Goal: Task Accomplishment & Management: Complete application form

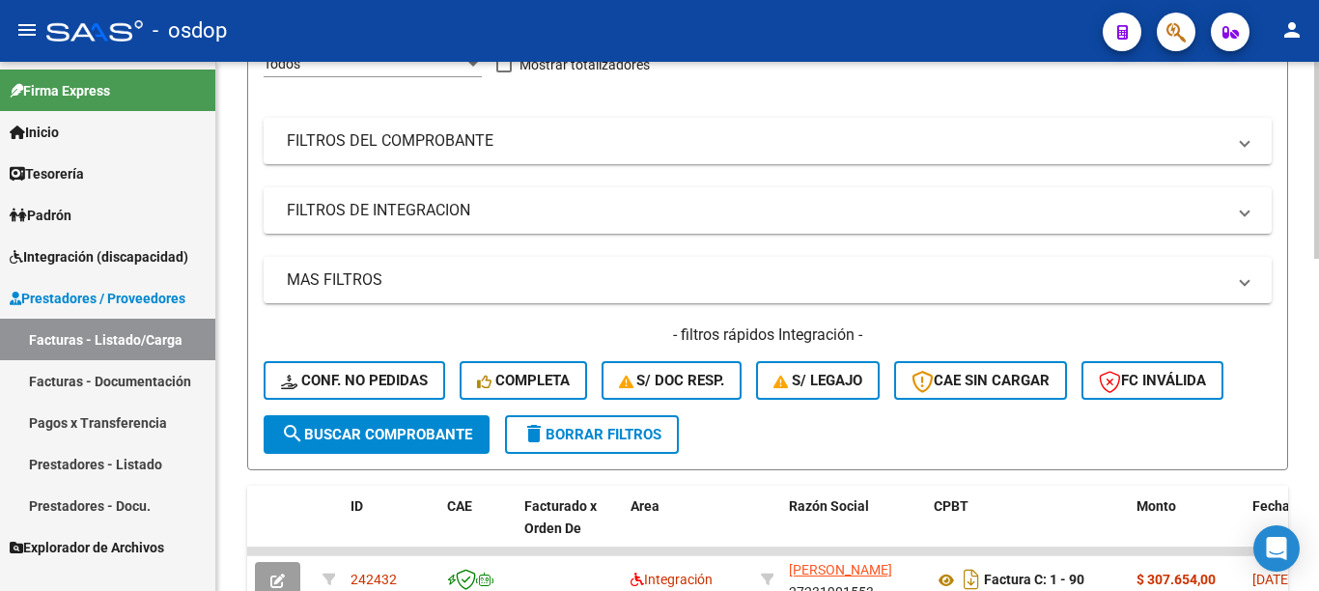
scroll to position [97, 0]
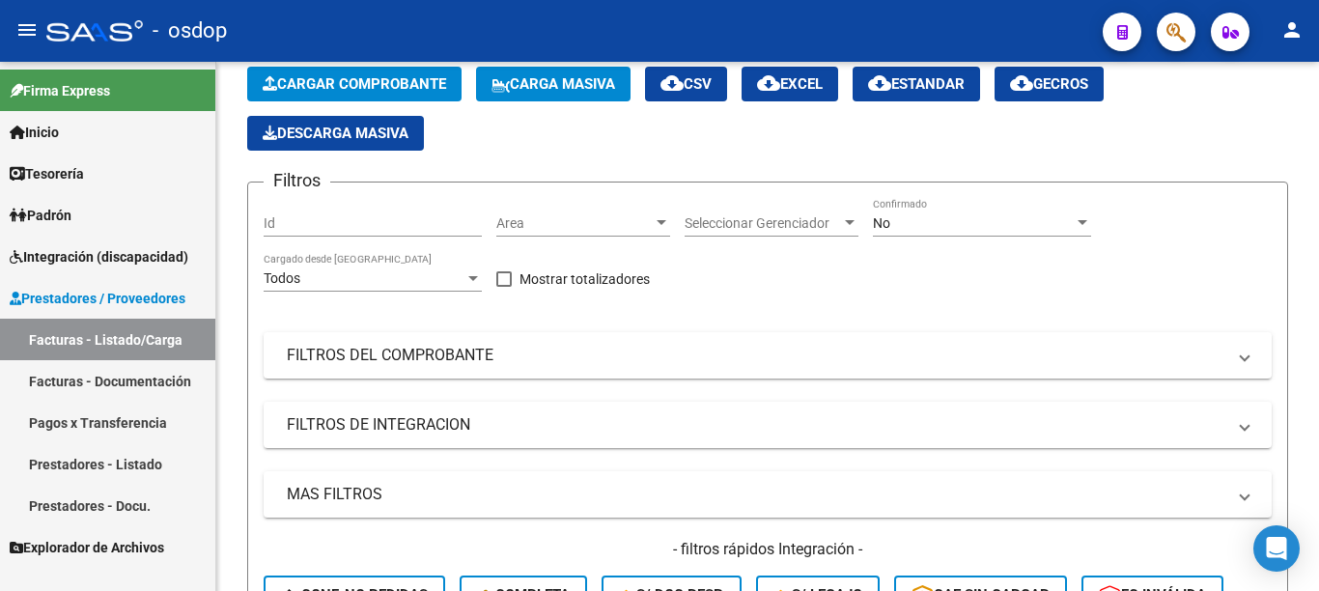
click at [145, 451] on link "Prestadores - Listado" at bounding box center [107, 464] width 215 height 42
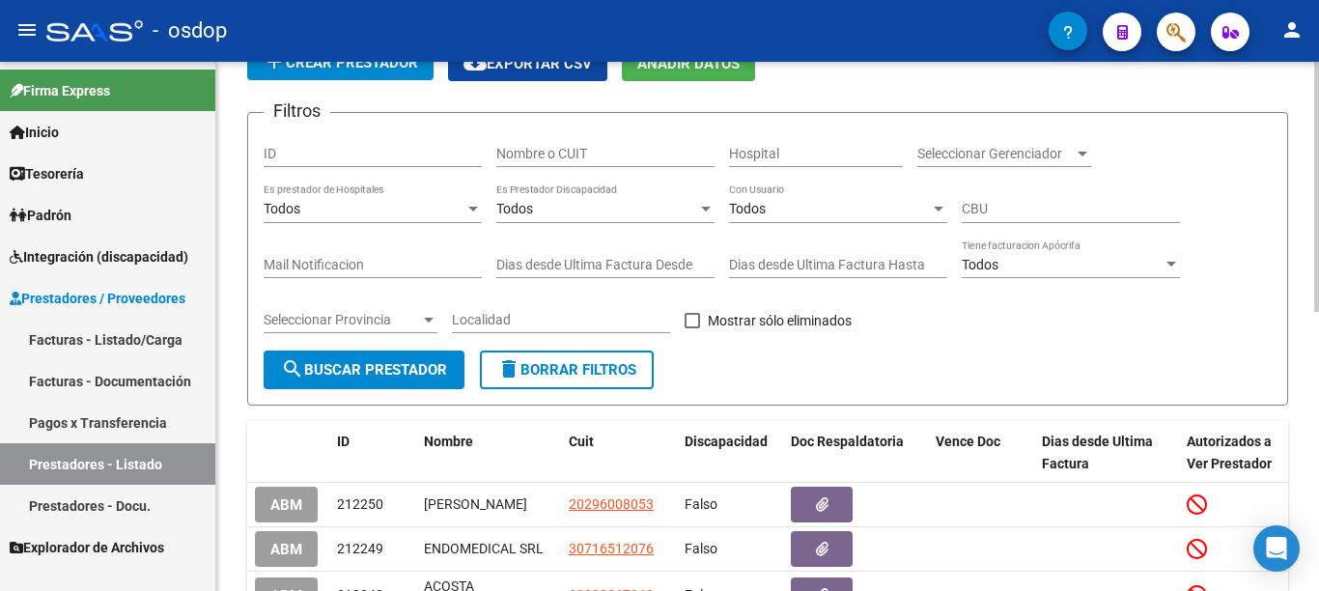
click at [557, 157] on input "Nombre o CUIT" at bounding box center [605, 154] width 218 height 16
type input "27265641909"
click at [416, 366] on span "search Buscar Prestador" at bounding box center [364, 369] width 166 height 17
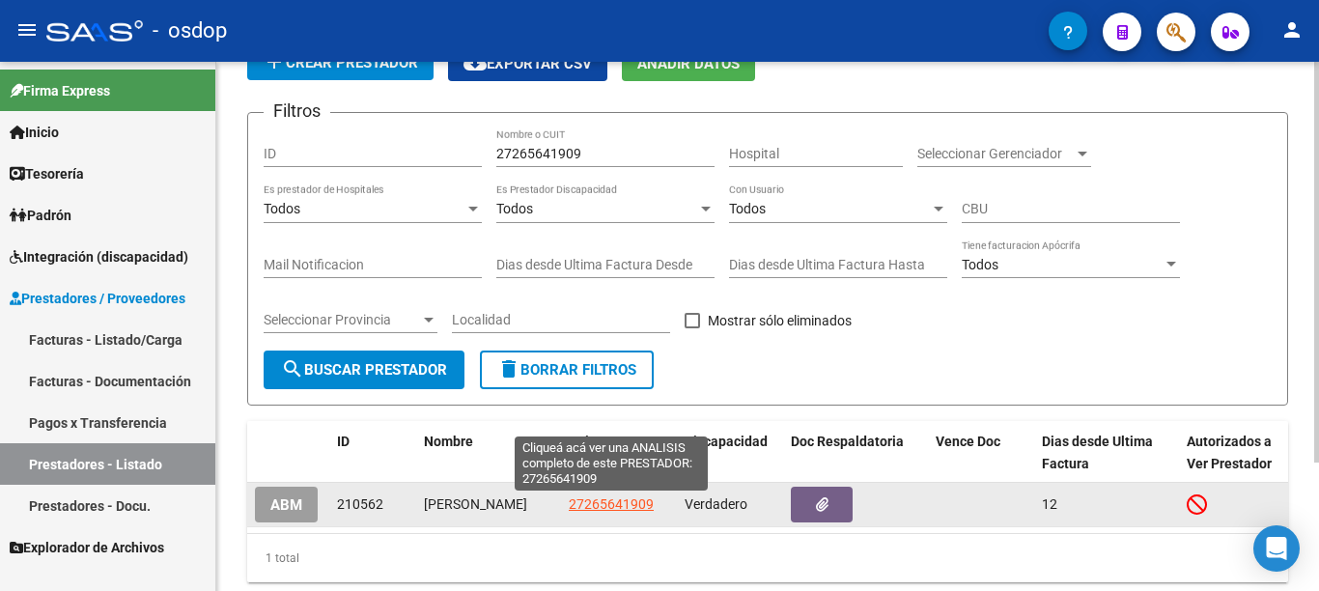
click at [594, 510] on span "27265641909" at bounding box center [611, 503] width 85 height 15
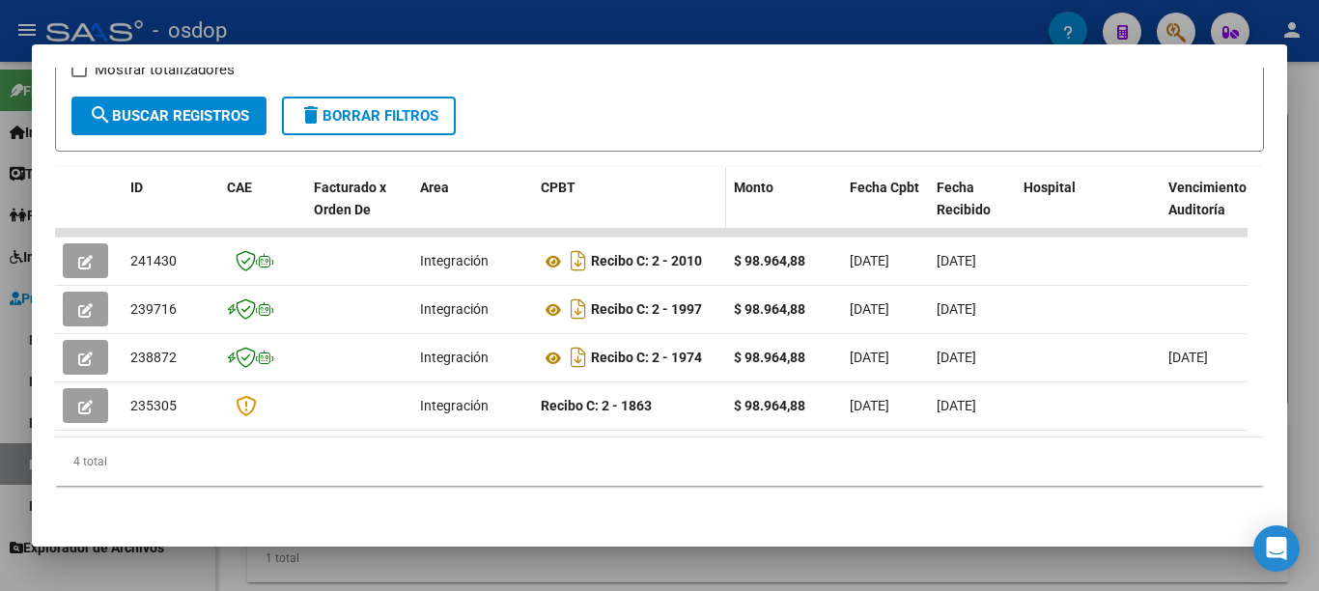
scroll to position [381, 0]
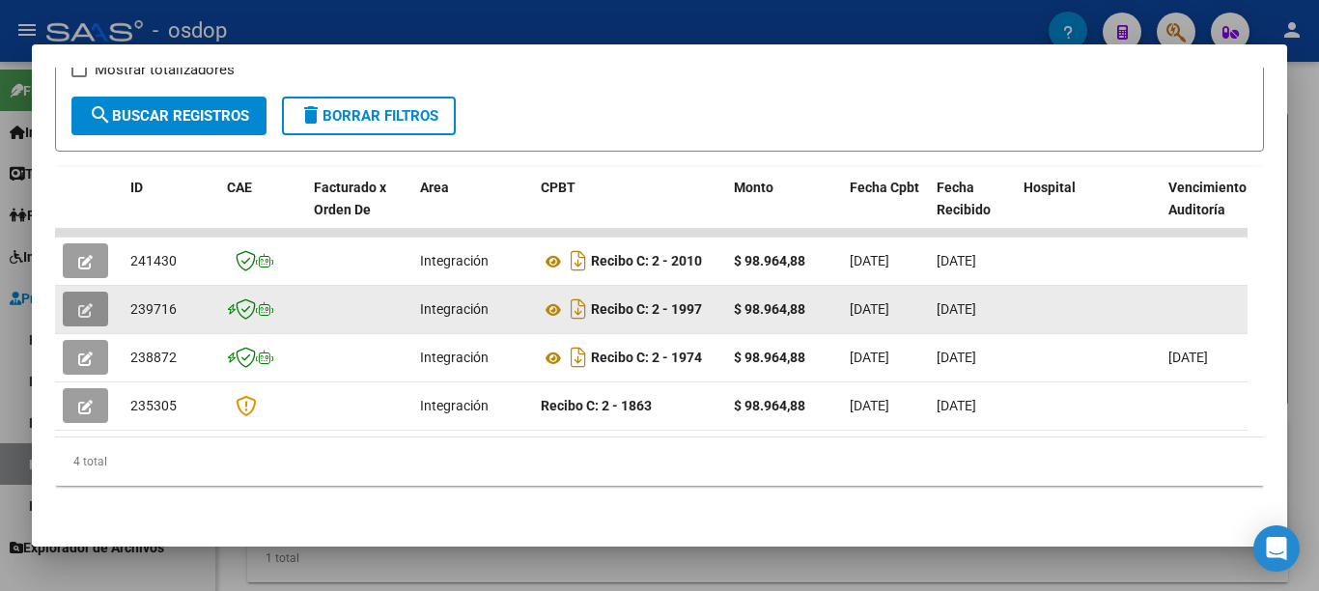
click at [99, 305] on button "button" at bounding box center [85, 309] width 45 height 35
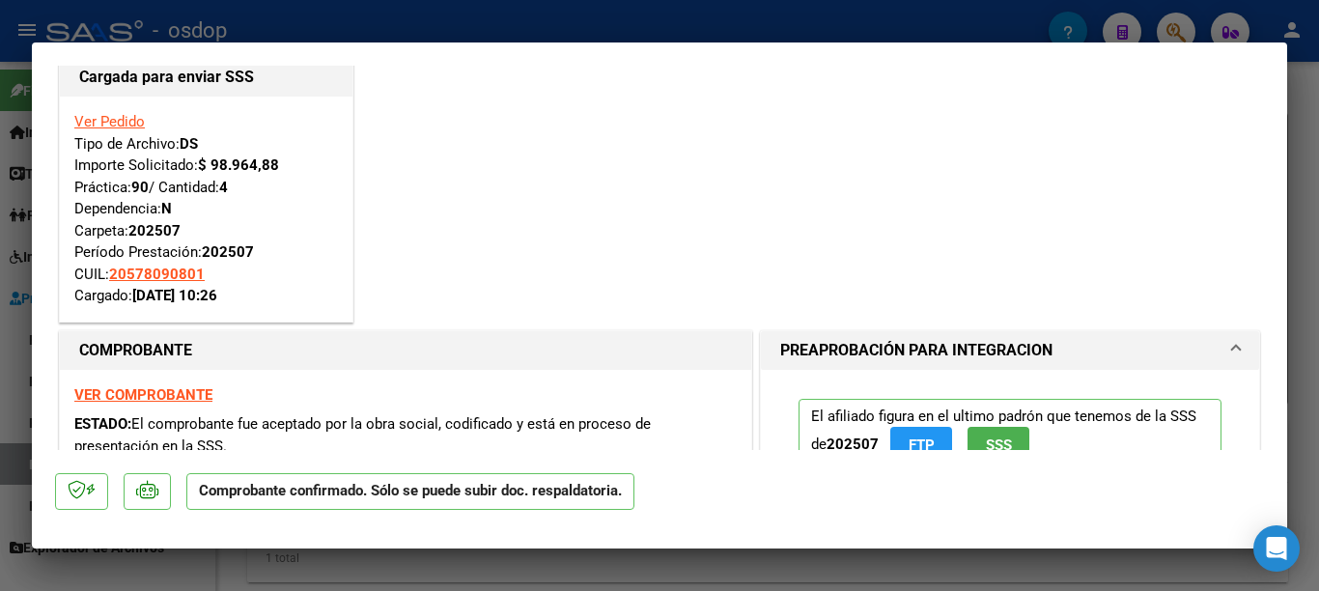
scroll to position [0, 0]
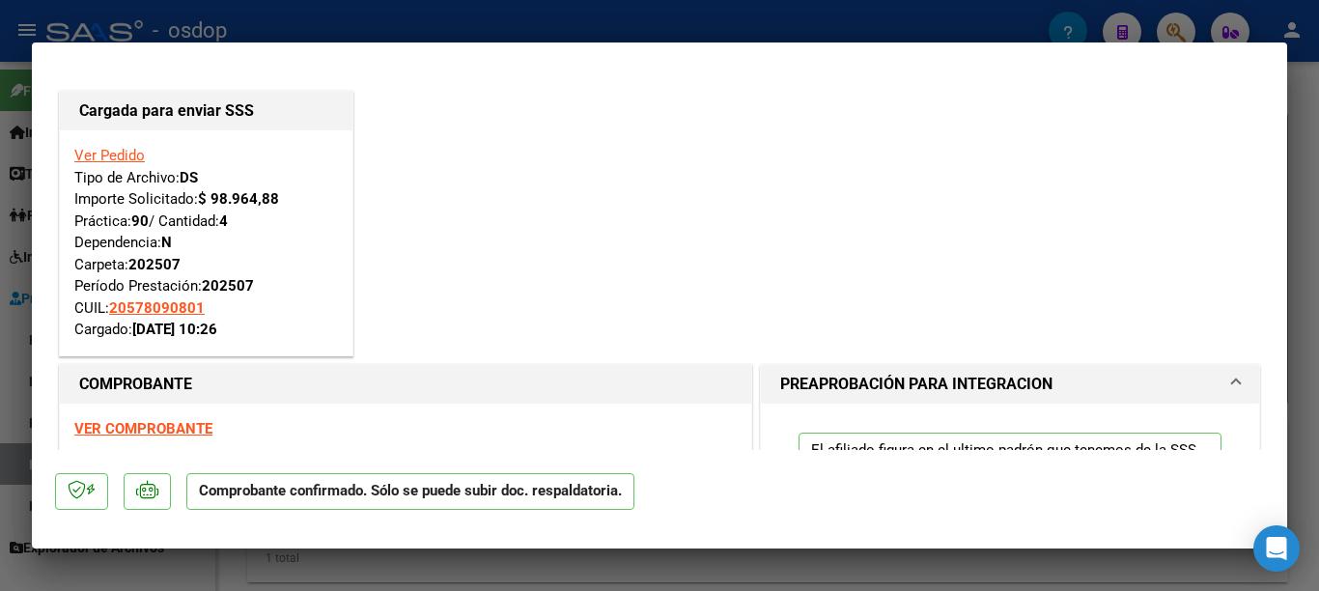
click at [0, 273] on div at bounding box center [659, 295] width 1319 height 591
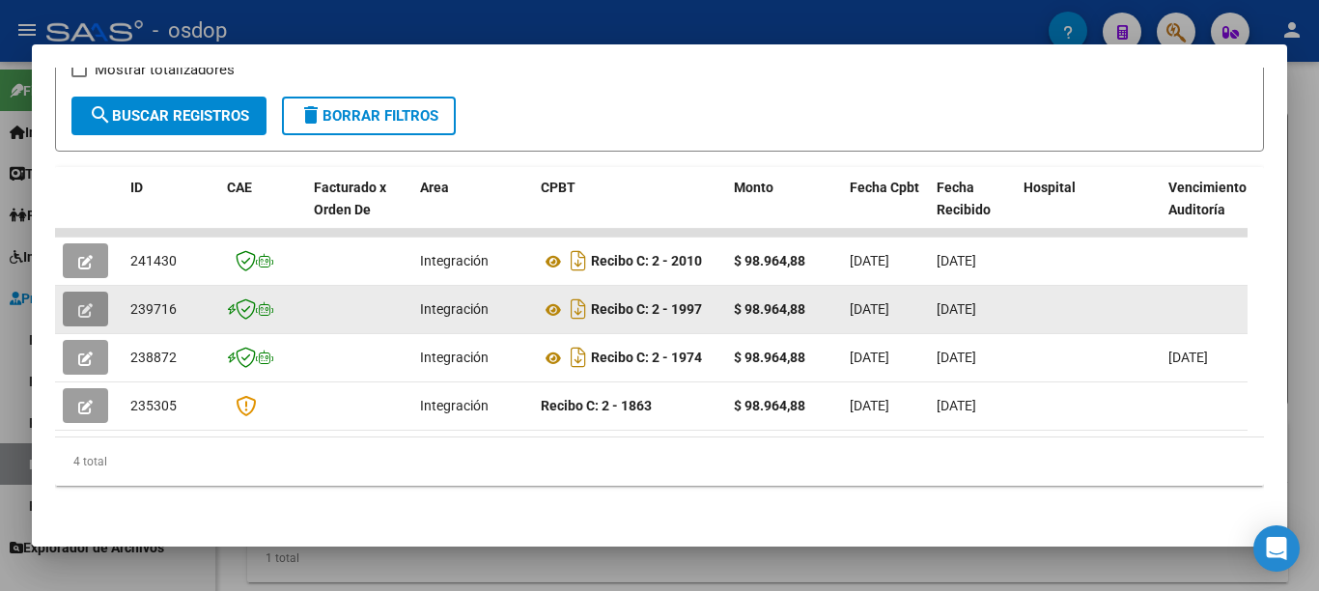
click at [80, 303] on icon "button" at bounding box center [85, 310] width 14 height 14
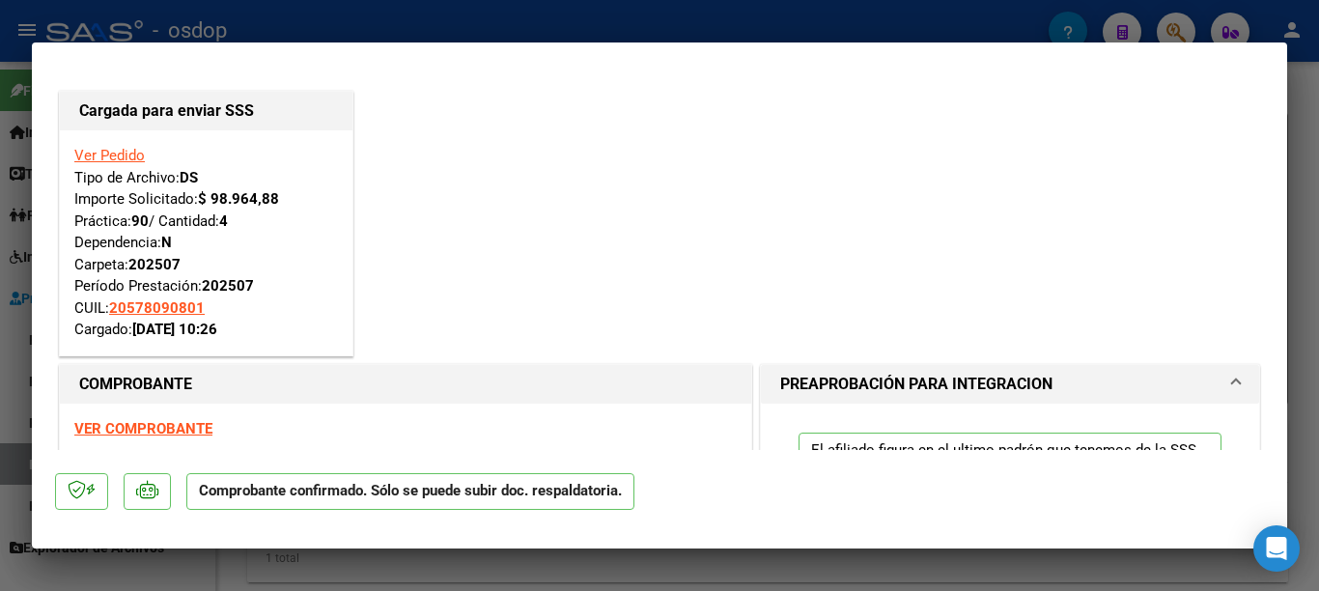
scroll to position [193, 0]
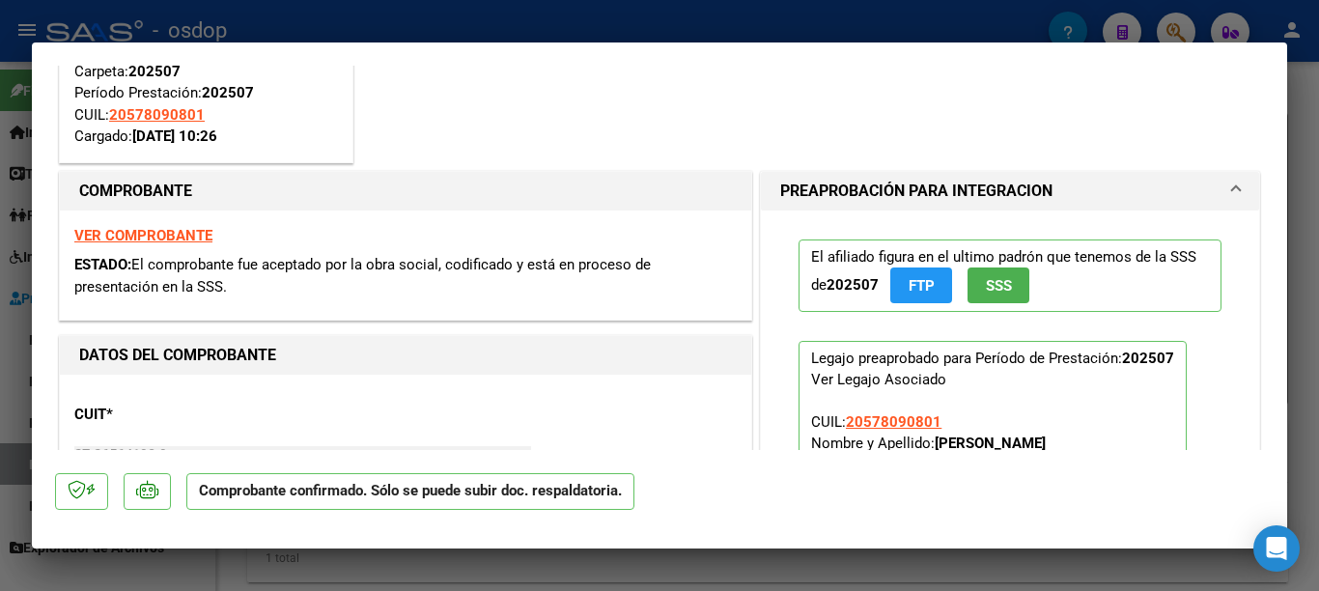
click at [0, 262] on div at bounding box center [659, 295] width 1319 height 591
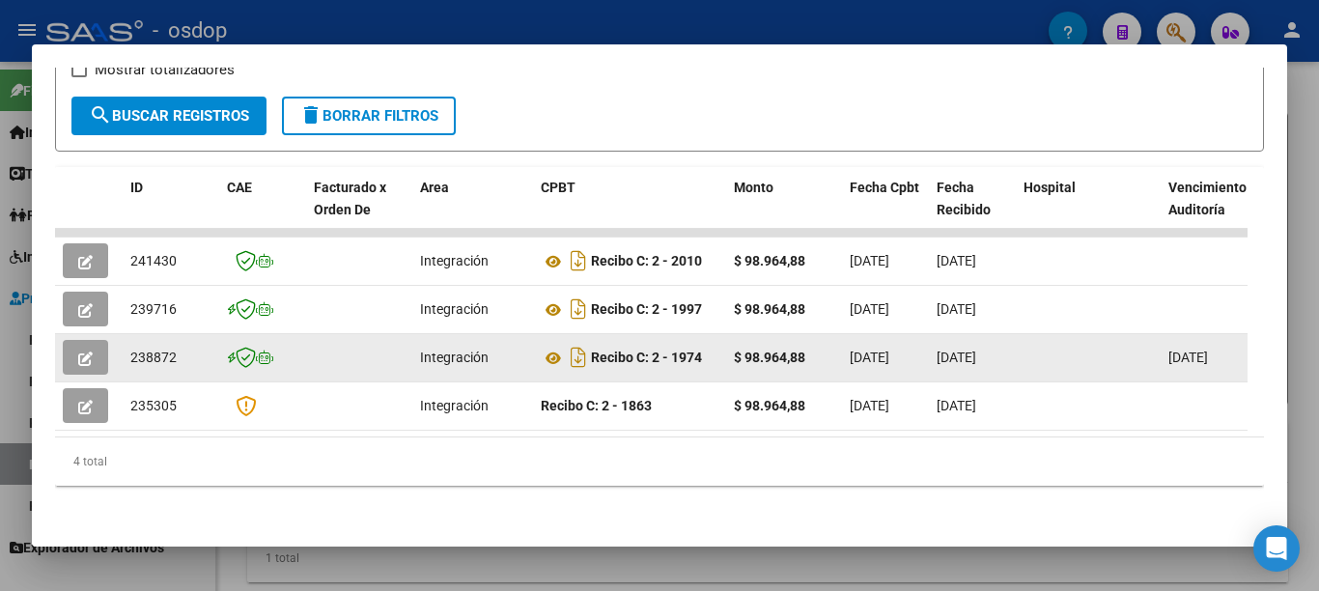
click at [92, 340] on button "button" at bounding box center [85, 357] width 45 height 35
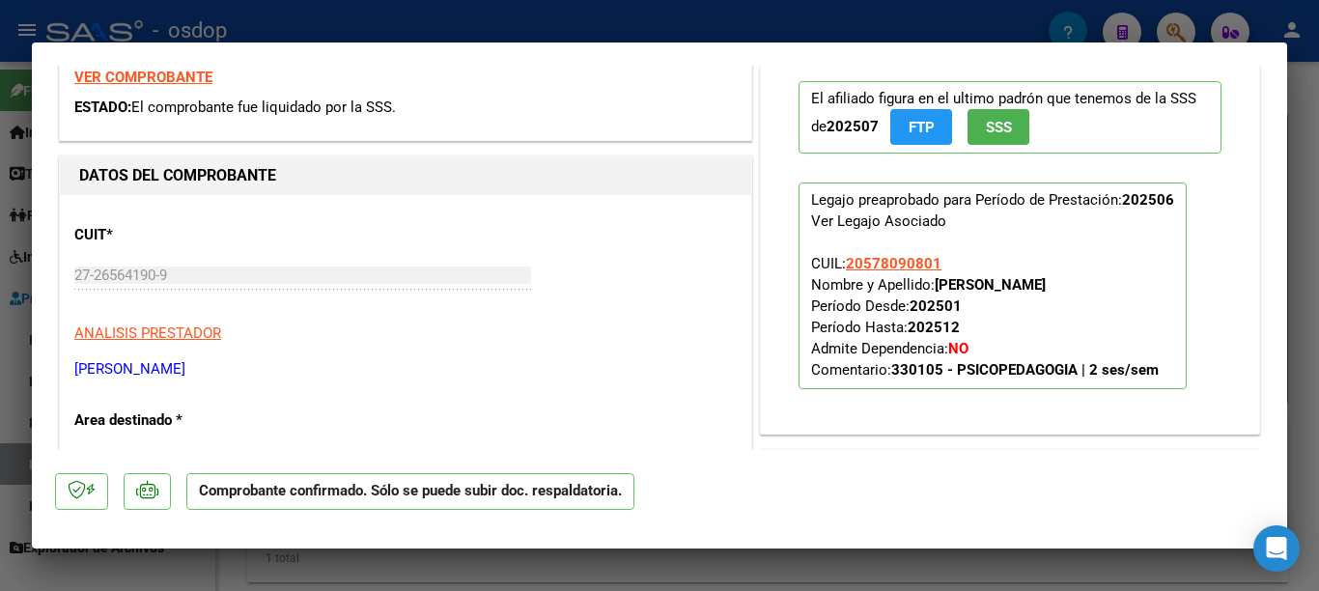
scroll to position [386, 0]
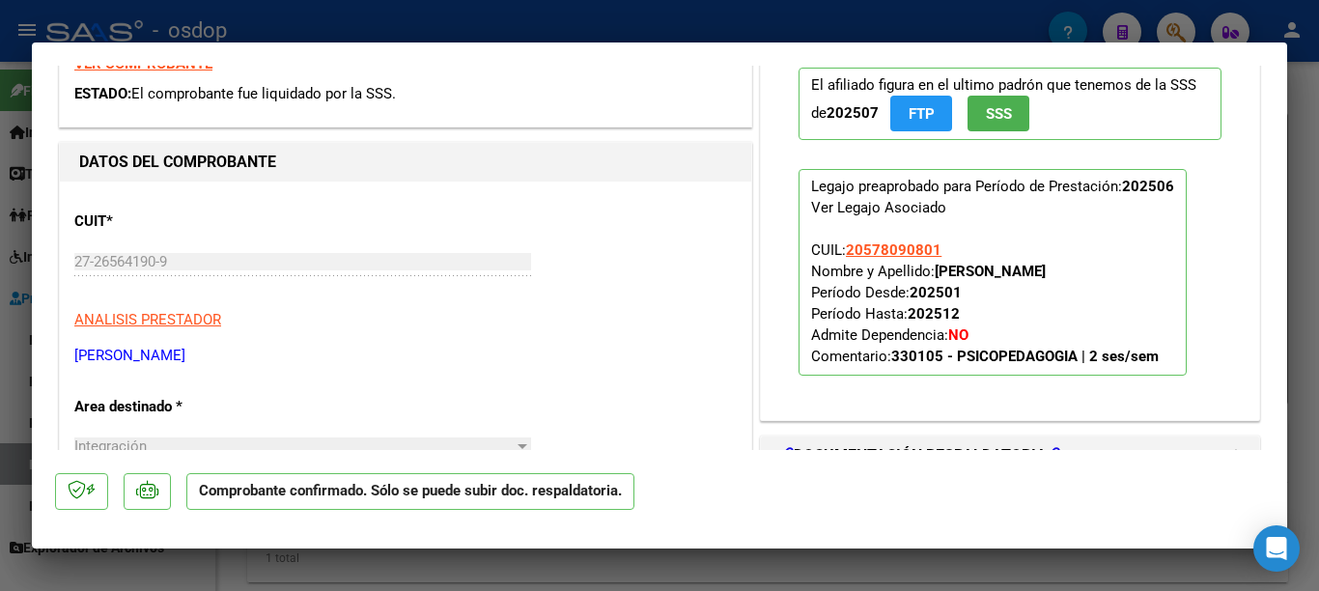
click at [0, 329] on div at bounding box center [659, 295] width 1319 height 591
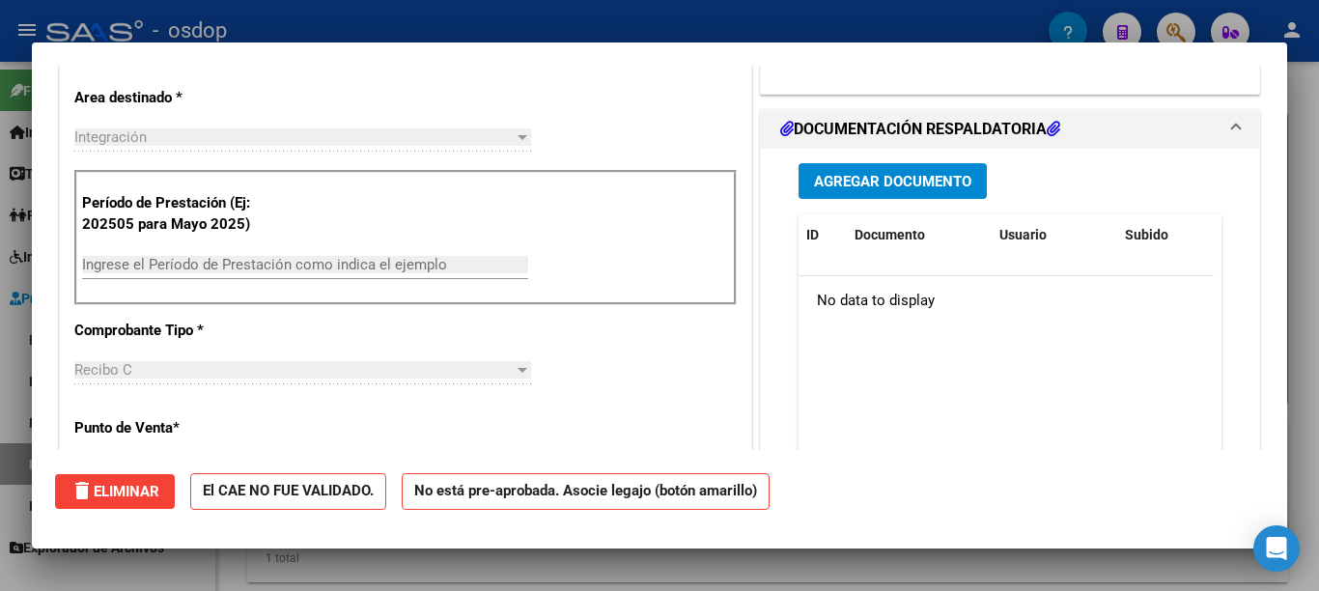
scroll to position [0, 0]
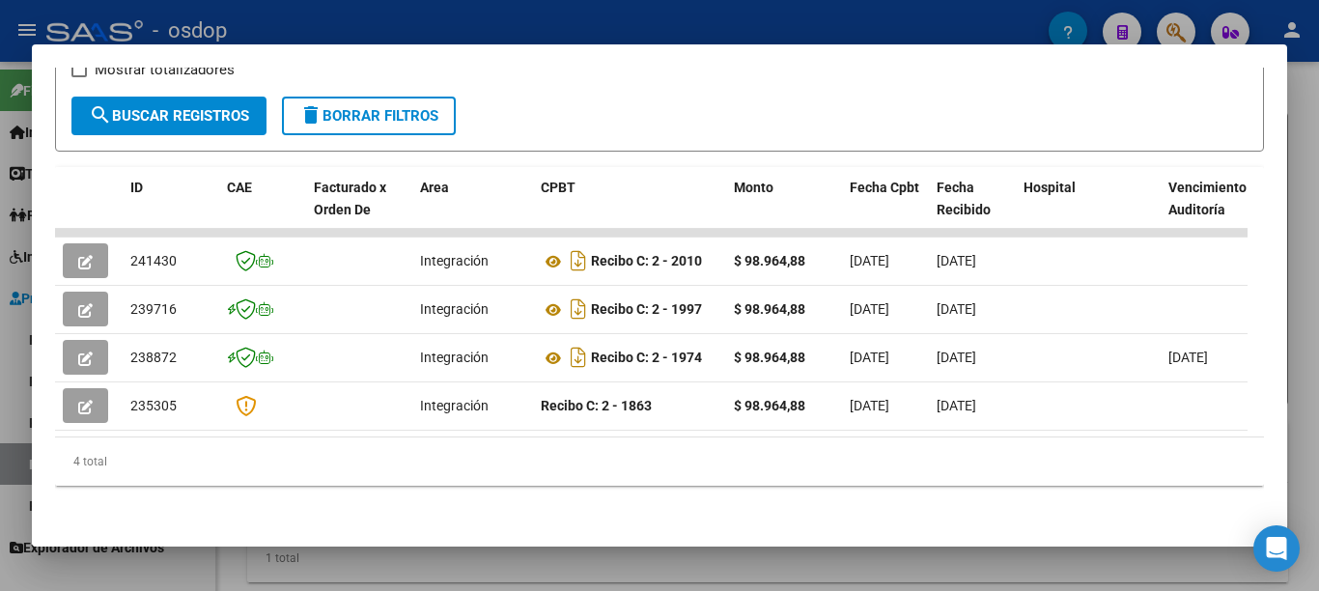
click at [2, 198] on div at bounding box center [659, 295] width 1319 height 591
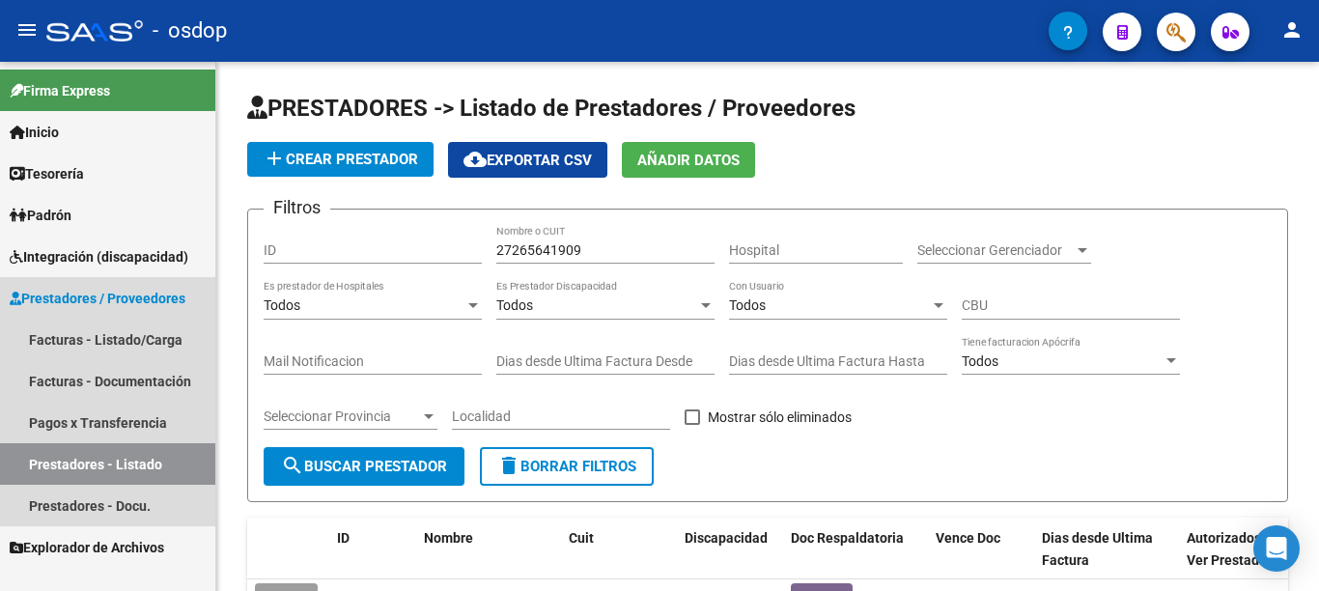
click at [151, 293] on span "Prestadores / Proveedores" at bounding box center [98, 298] width 176 height 21
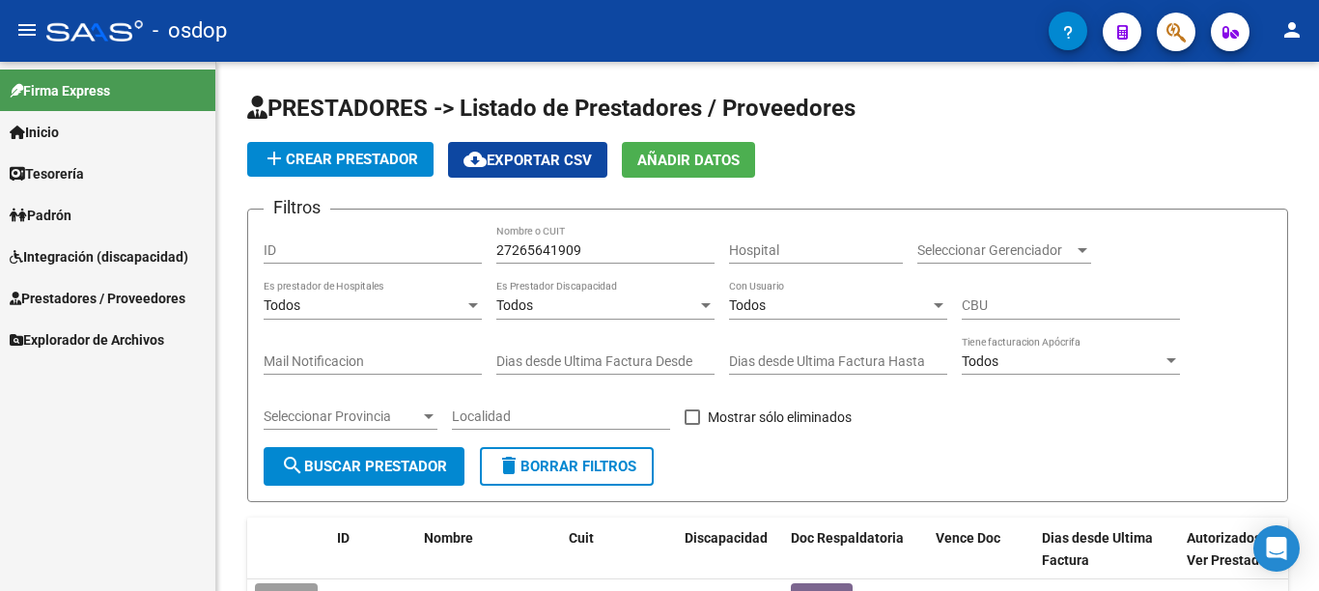
click at [129, 253] on span "Integración (discapacidad)" at bounding box center [99, 256] width 179 height 21
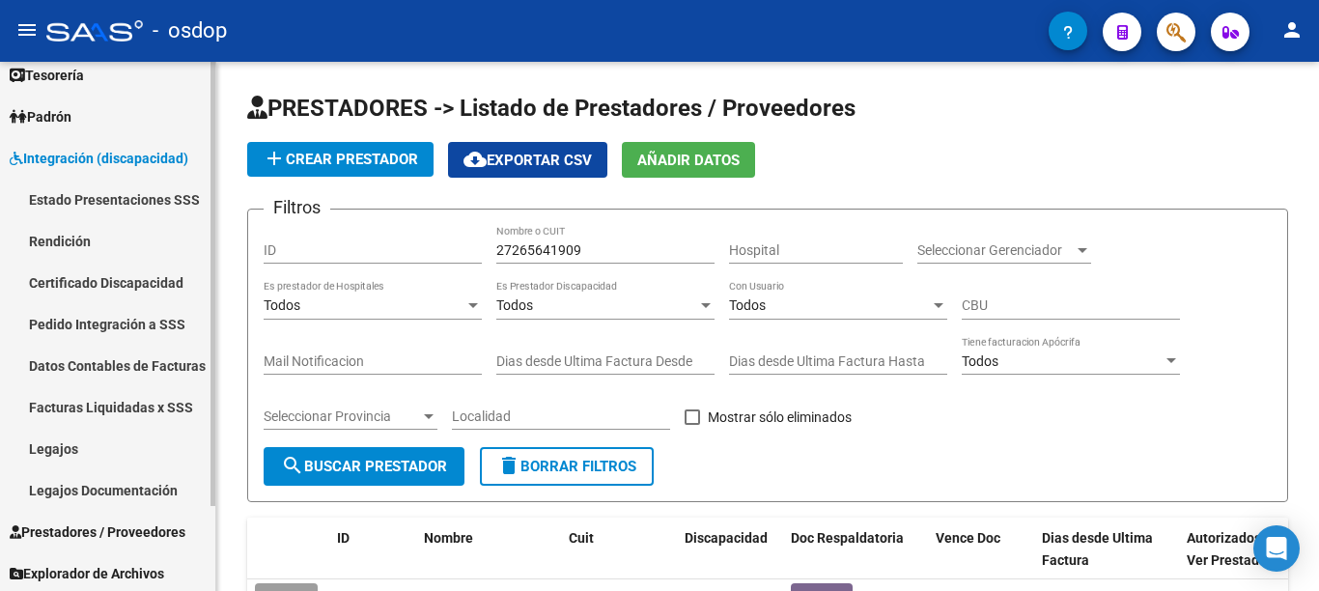
scroll to position [101, 0]
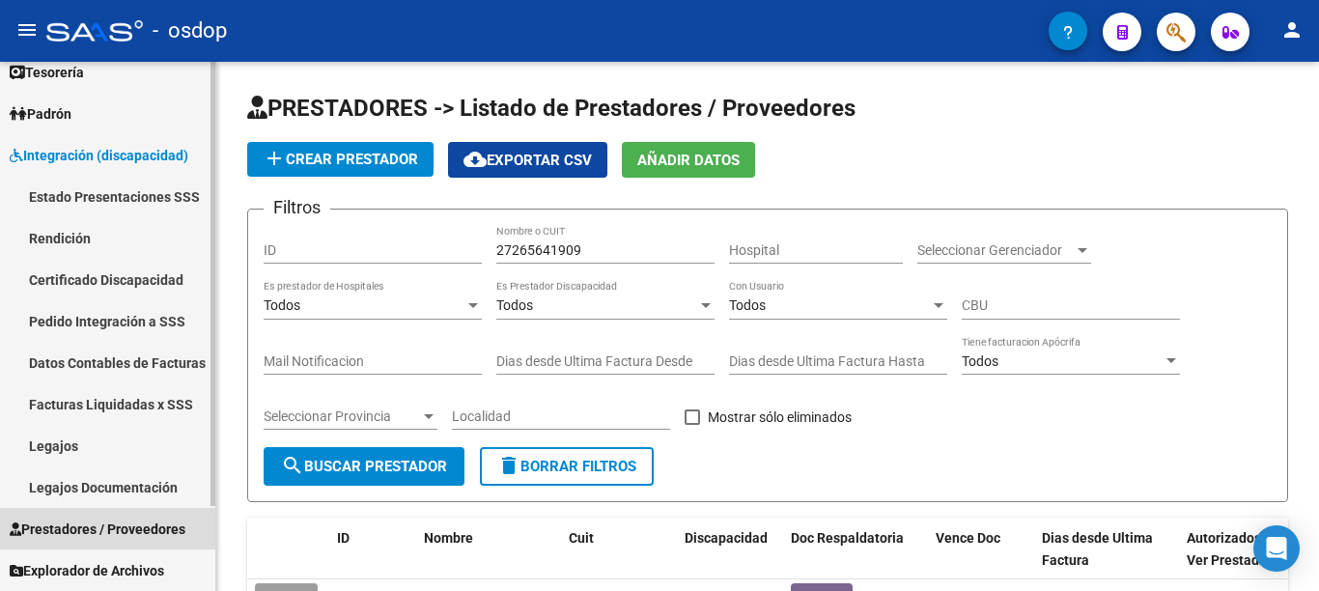
click at [162, 515] on link "Prestadores / Proveedores" at bounding box center [107, 529] width 215 height 42
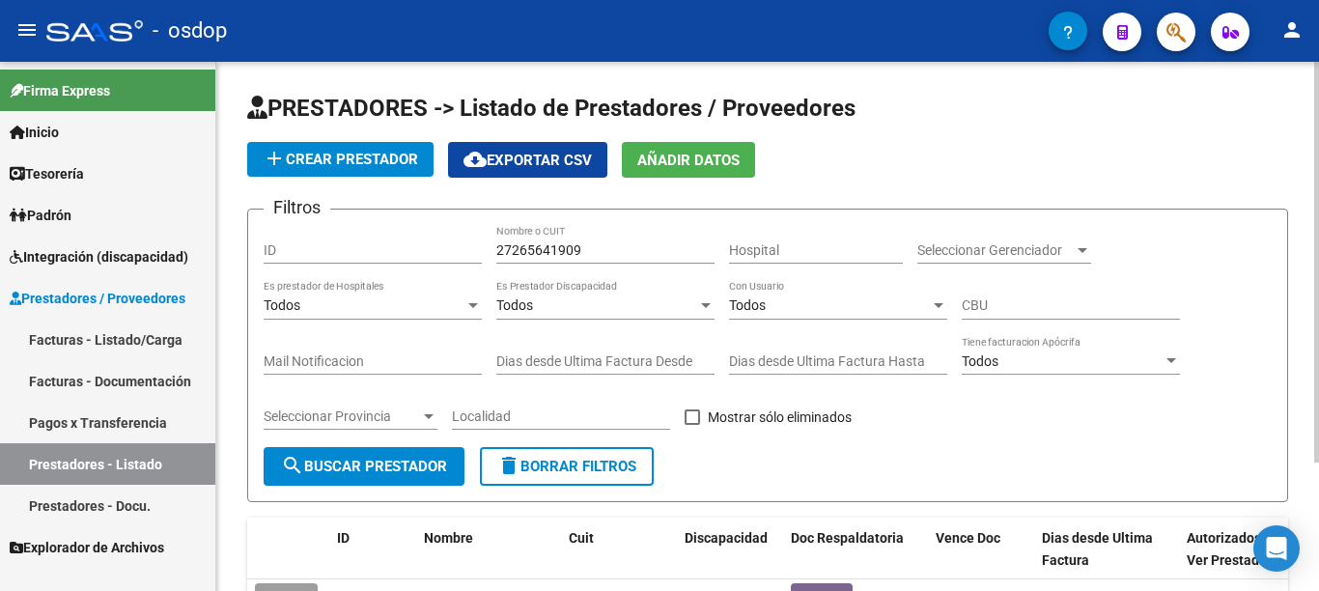
scroll to position [0, 0]
click at [144, 341] on link "Facturas - Listado/Carga" at bounding box center [107, 340] width 215 height 42
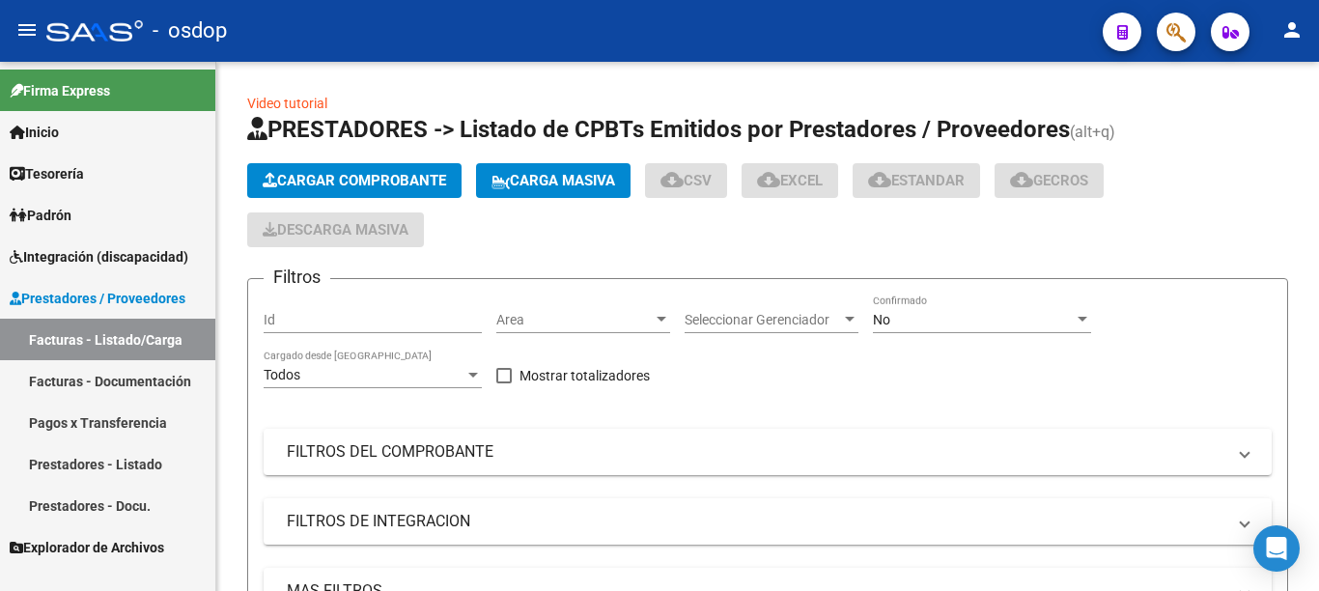
click at [350, 177] on span "Cargar Comprobante" at bounding box center [355, 180] width 184 height 17
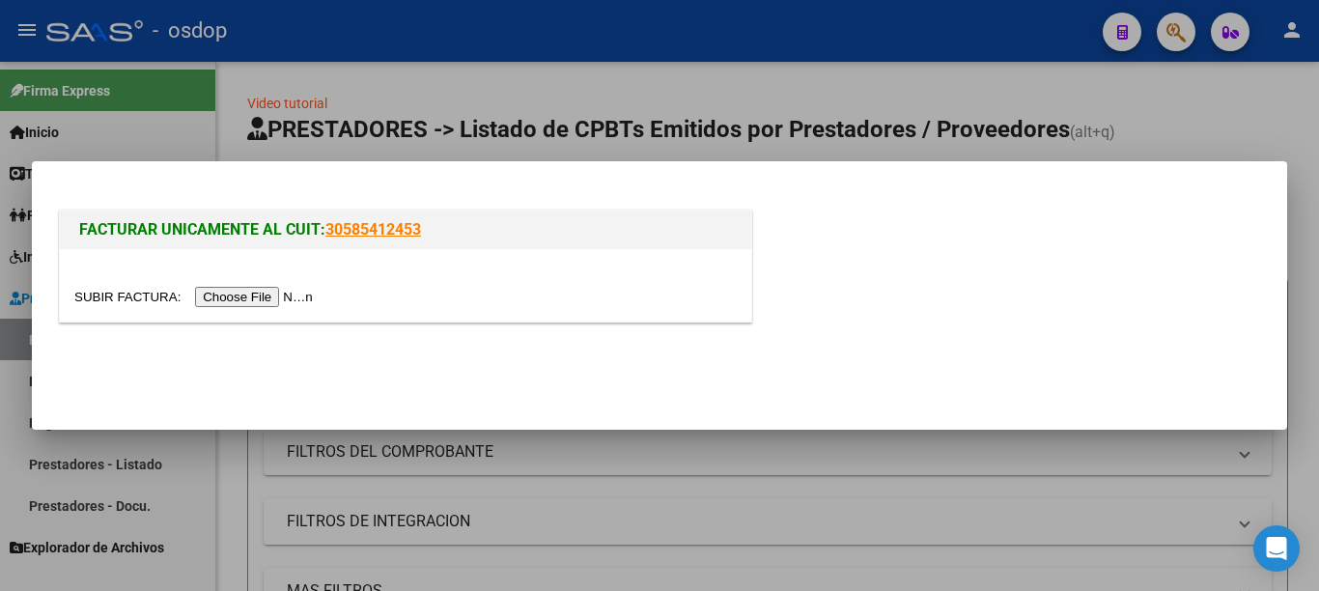
click at [248, 300] on input "file" at bounding box center [196, 297] width 244 height 20
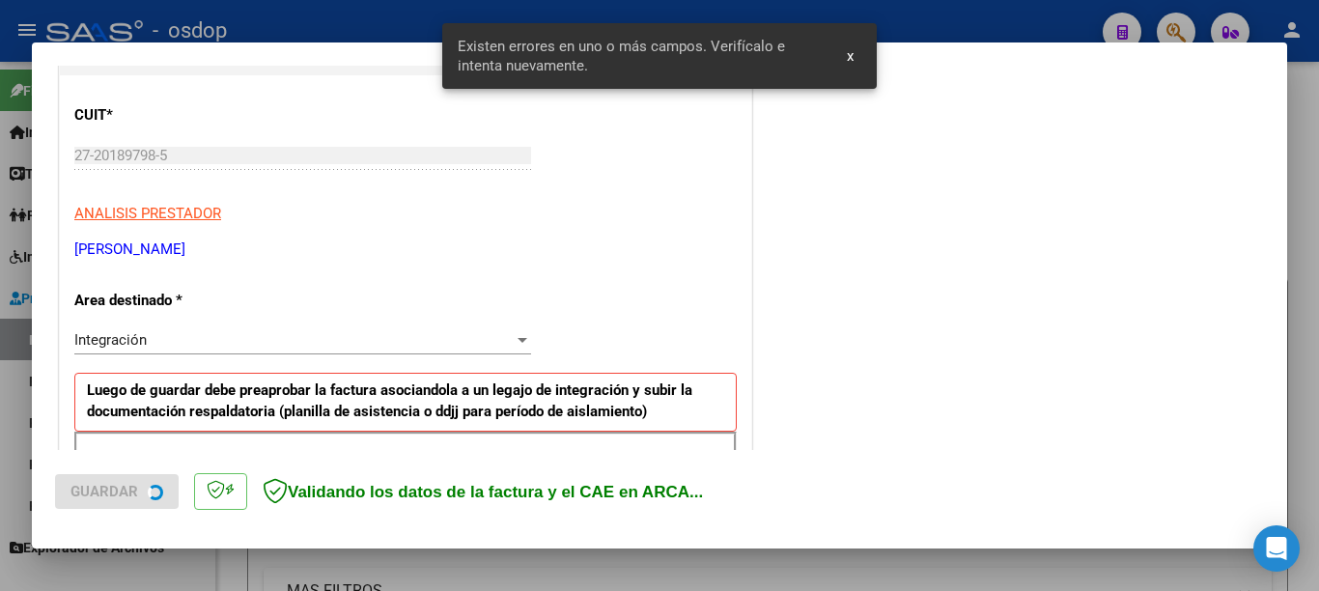
scroll to position [444, 0]
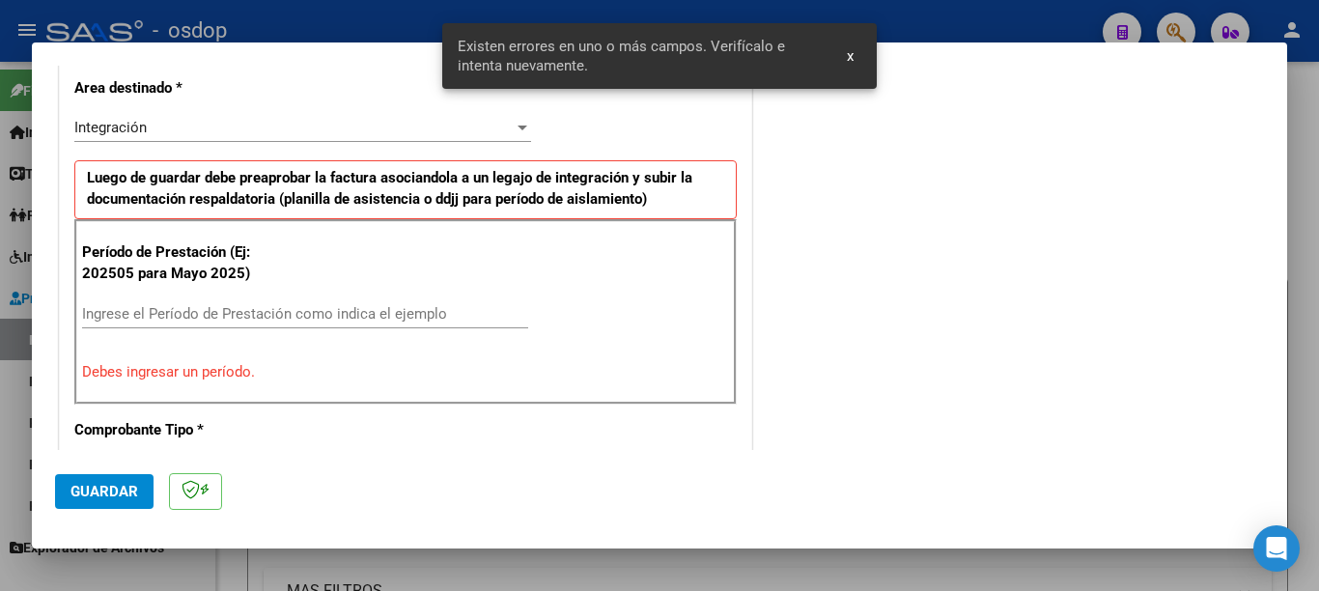
click at [365, 300] on div "Ingrese el Período de Prestación como indica el ejemplo" at bounding box center [305, 313] width 446 height 29
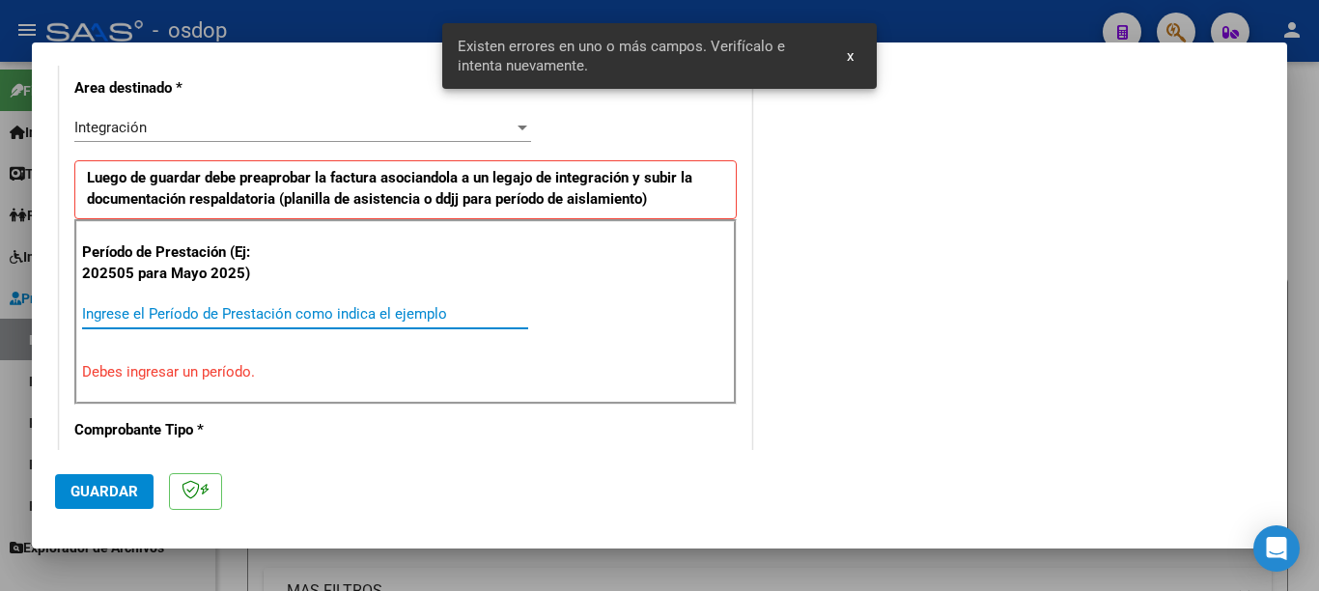
click at [372, 326] on div "Ingrese el Período de Prestación como indica el ejemplo" at bounding box center [305, 313] width 446 height 29
click at [376, 318] on input "Ingrese el Período de Prestación como indica el ejemplo" at bounding box center [305, 313] width 446 height 17
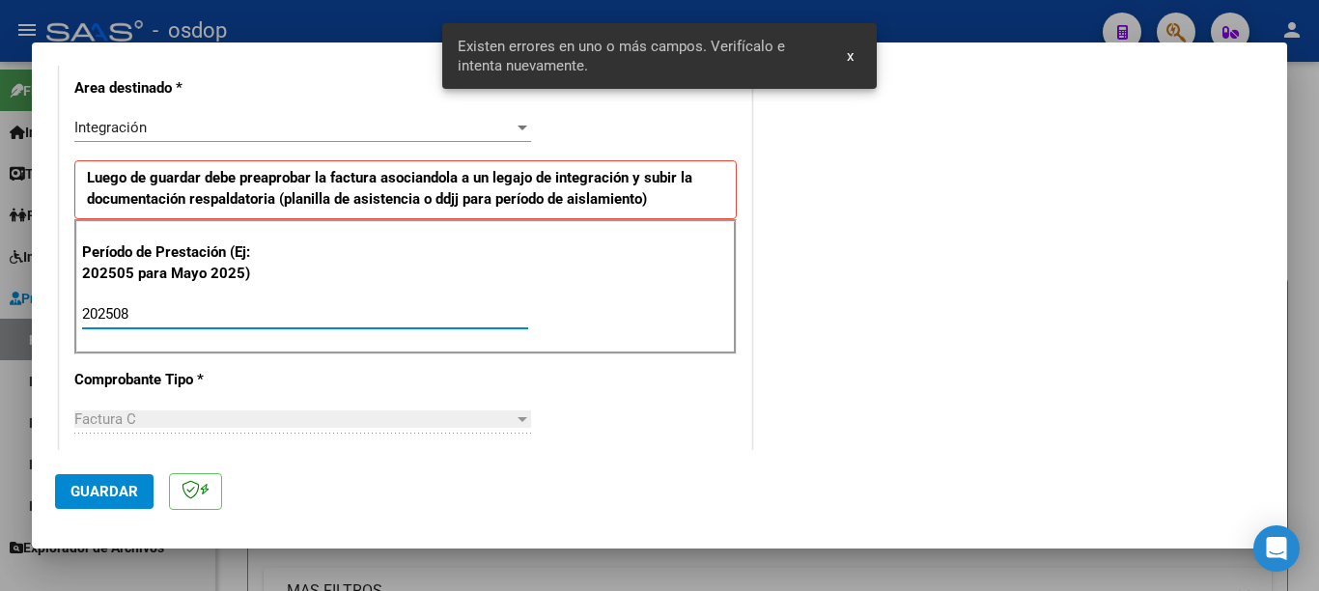
type input "202508"
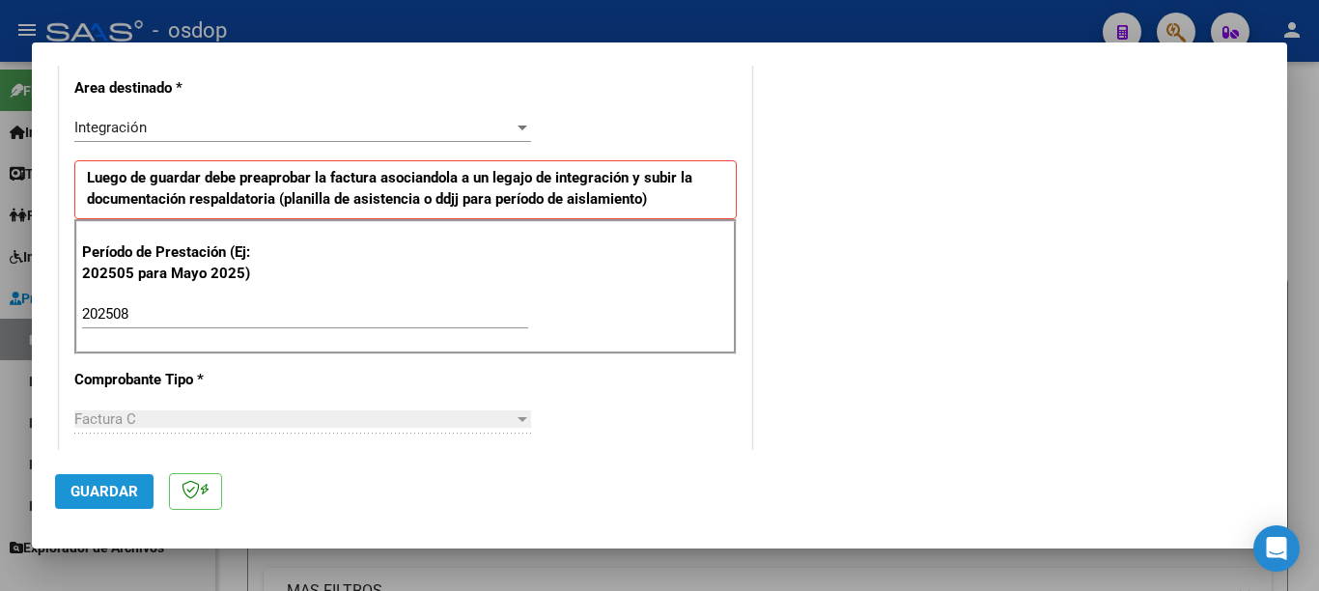
click at [138, 495] on button "Guardar" at bounding box center [104, 491] width 99 height 35
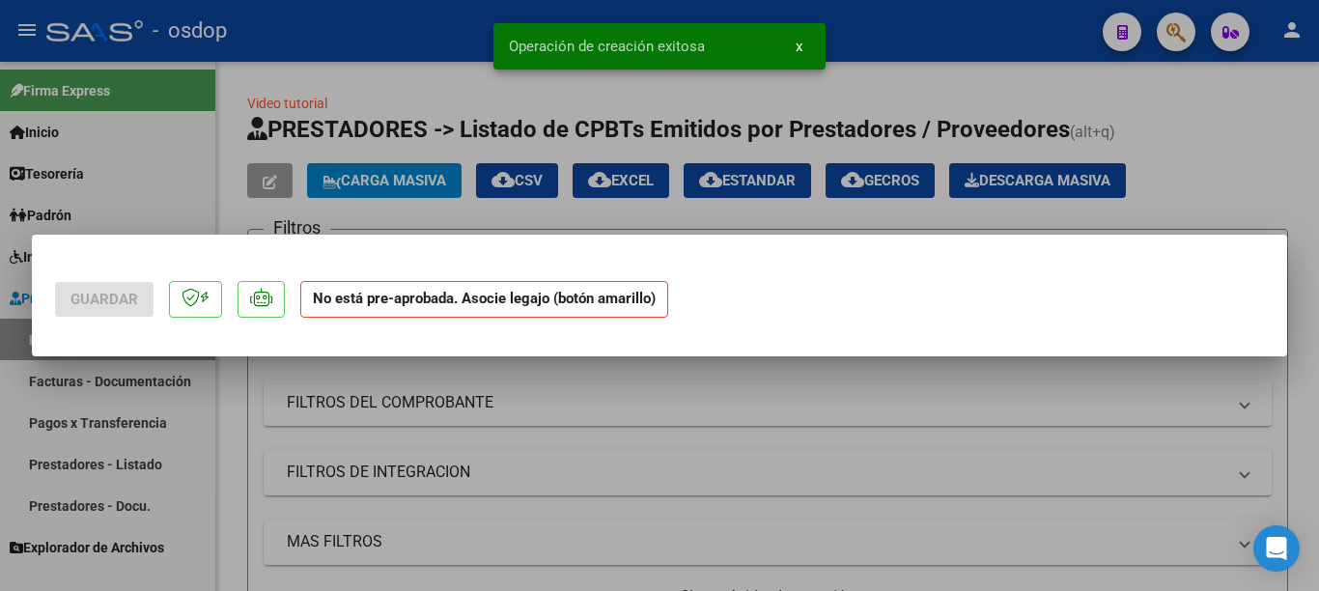
scroll to position [0, 0]
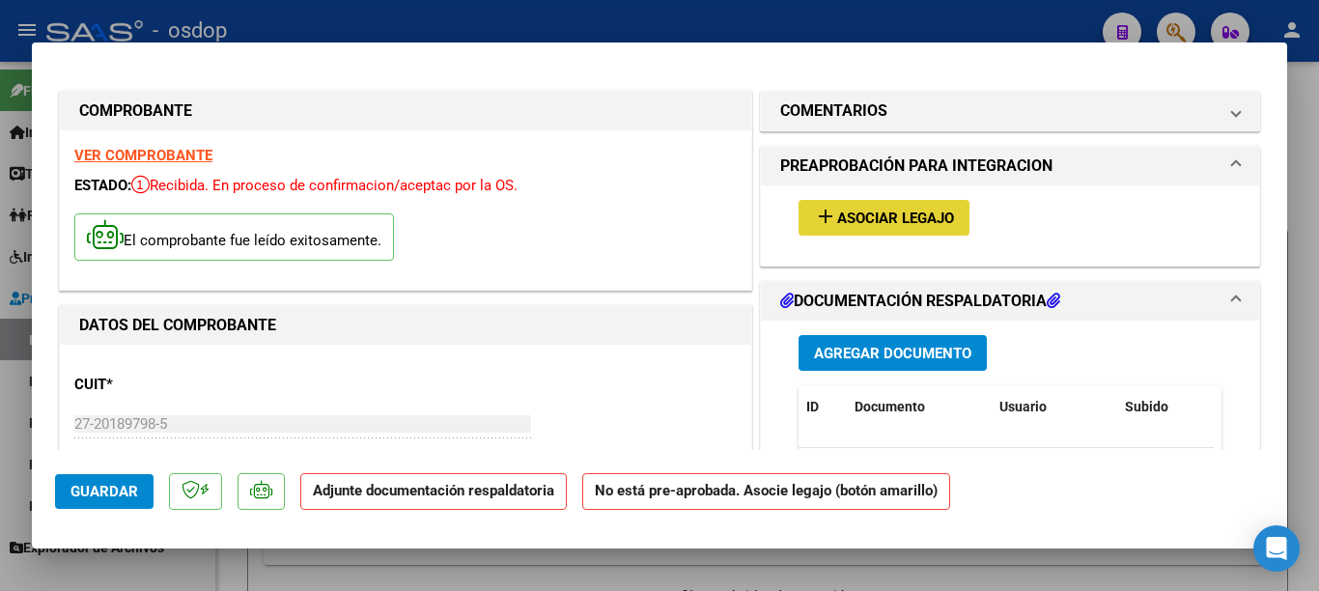
click at [917, 207] on button "add Asociar Legajo" at bounding box center [884, 218] width 171 height 36
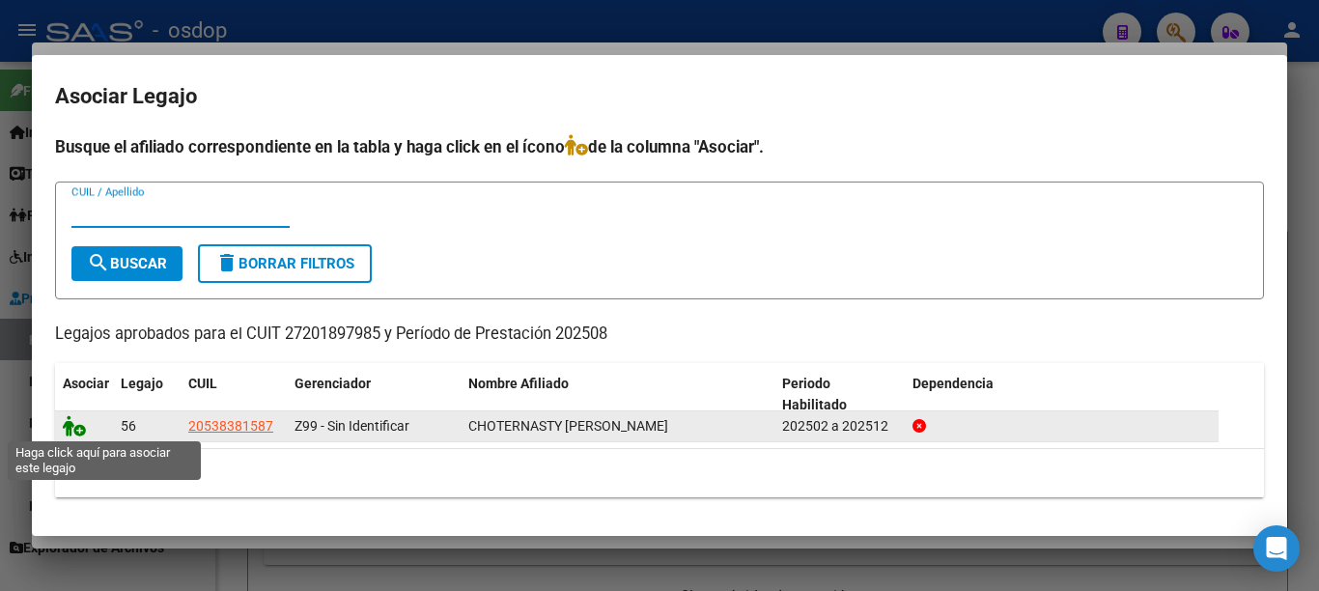
click at [72, 429] on icon at bounding box center [74, 425] width 23 height 21
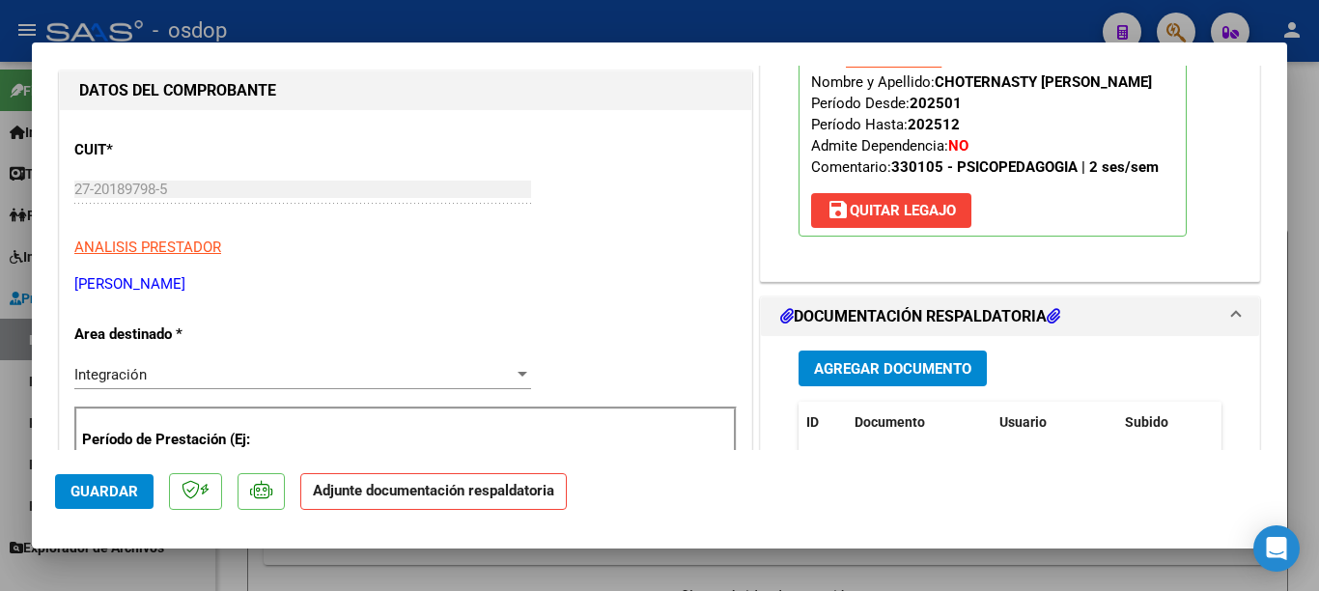
scroll to position [386, 0]
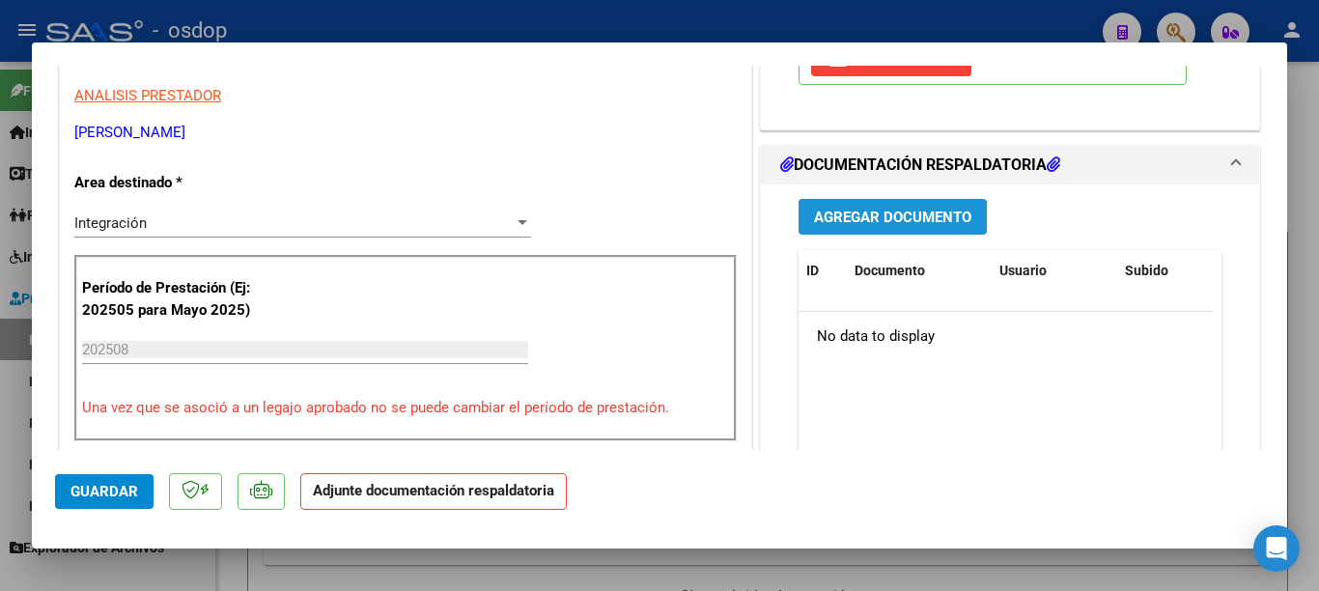
click at [872, 223] on span "Agregar Documento" at bounding box center [892, 217] width 157 height 17
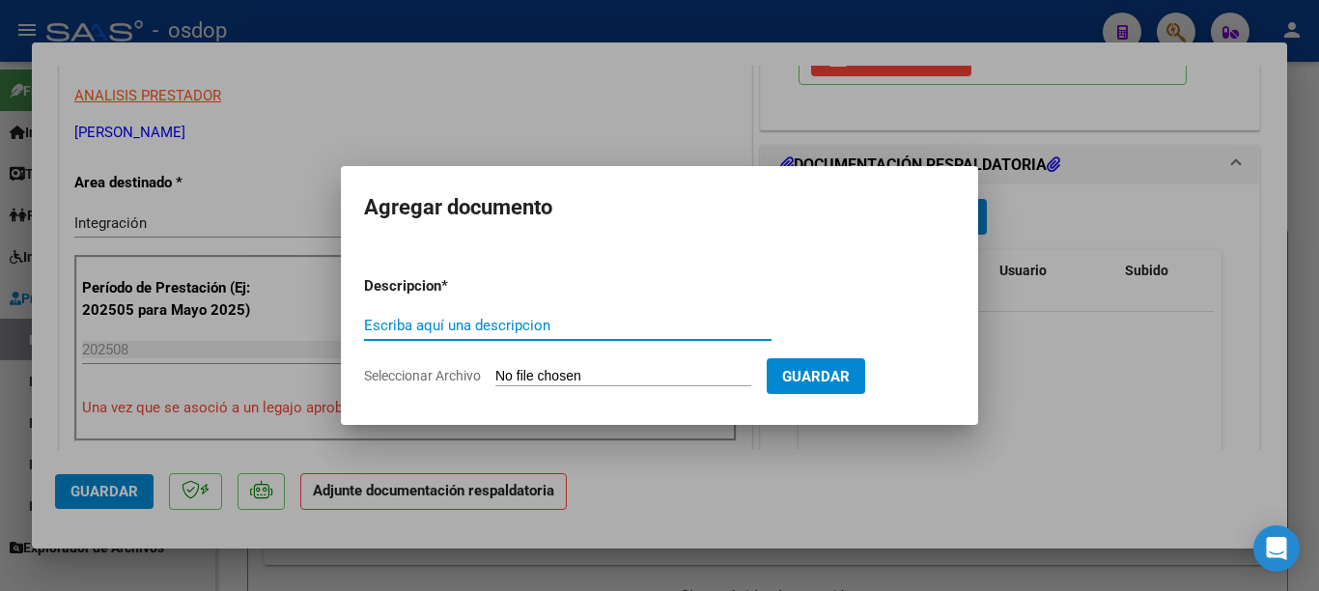
click at [584, 327] on input "Escriba aquí una descripcion" at bounding box center [568, 325] width 408 height 17
type input "planilla"
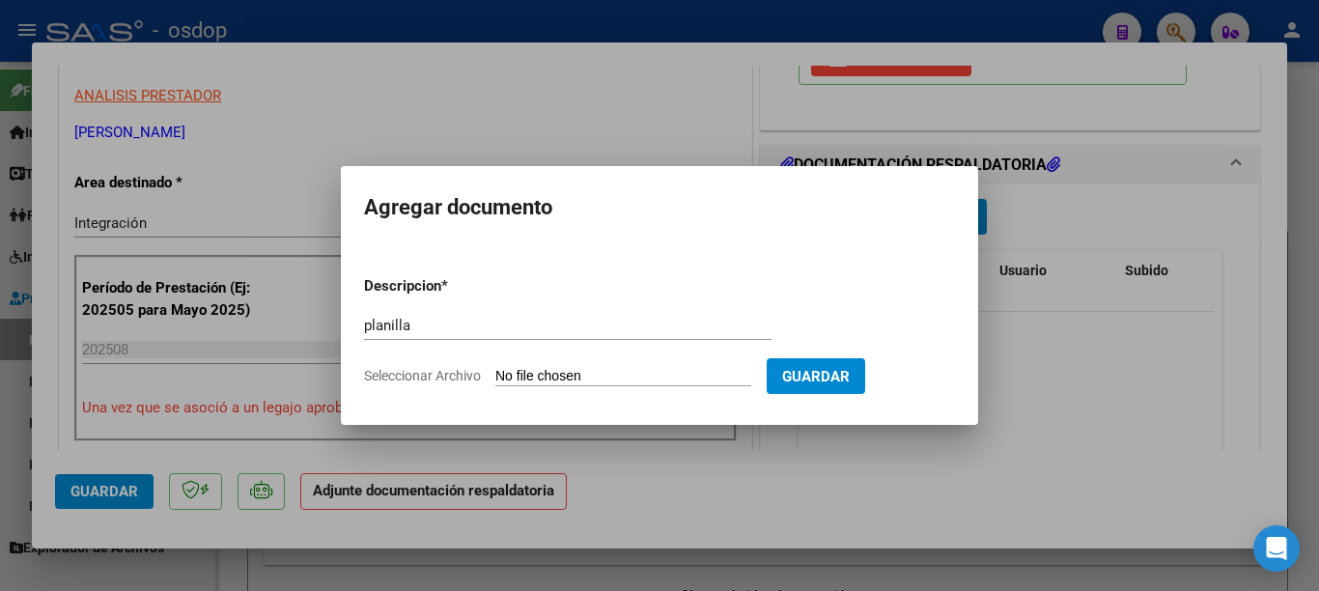
click at [622, 377] on input "Seleccionar Archivo" at bounding box center [623, 377] width 256 height 18
type input "C:\fakepath\asistencia [DATE] [PERSON_NAME] .pdf"
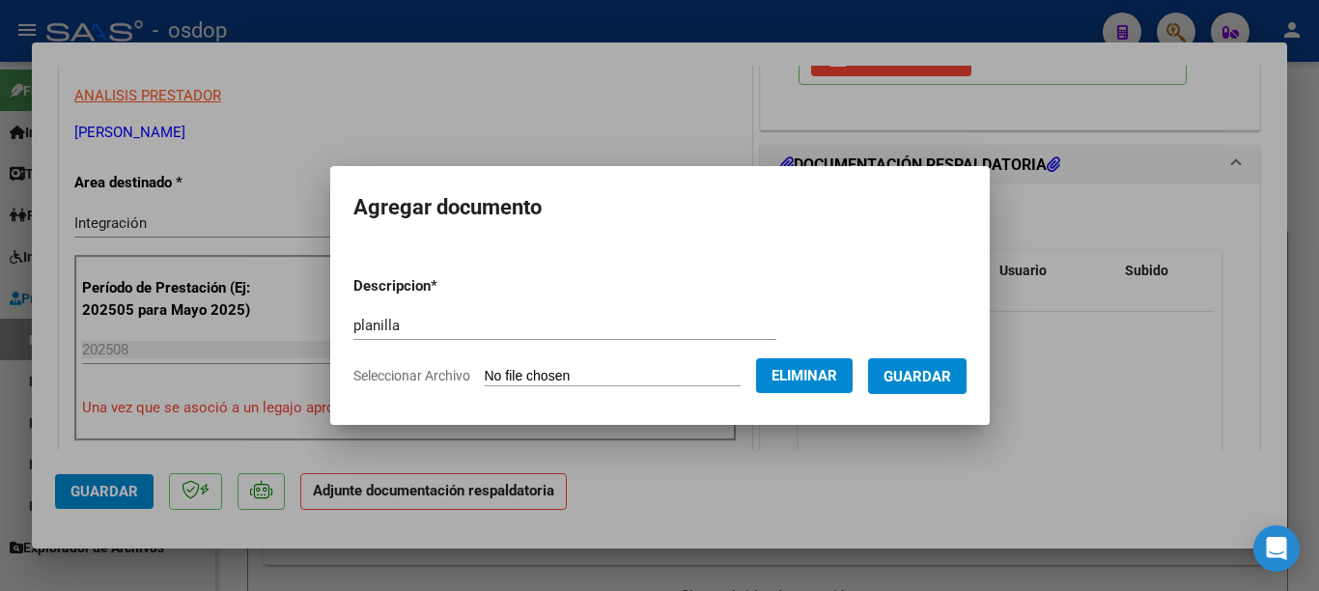
click at [916, 388] on button "Guardar" at bounding box center [917, 376] width 99 height 36
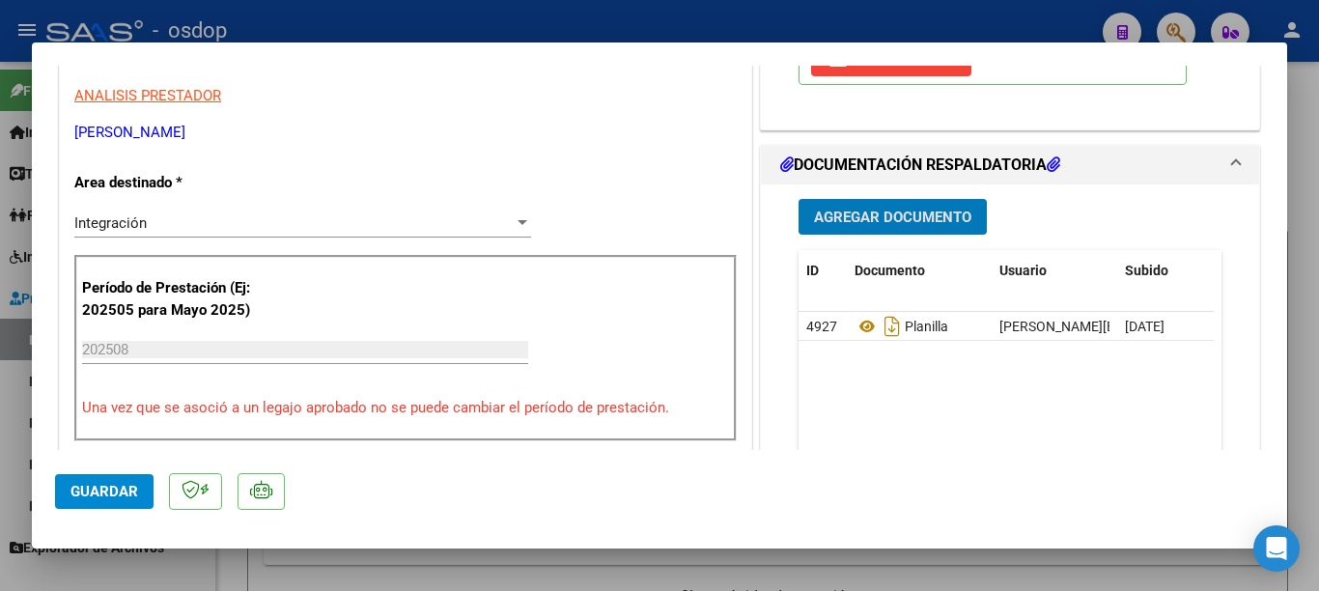
click at [136, 484] on span "Guardar" at bounding box center [105, 491] width 68 height 17
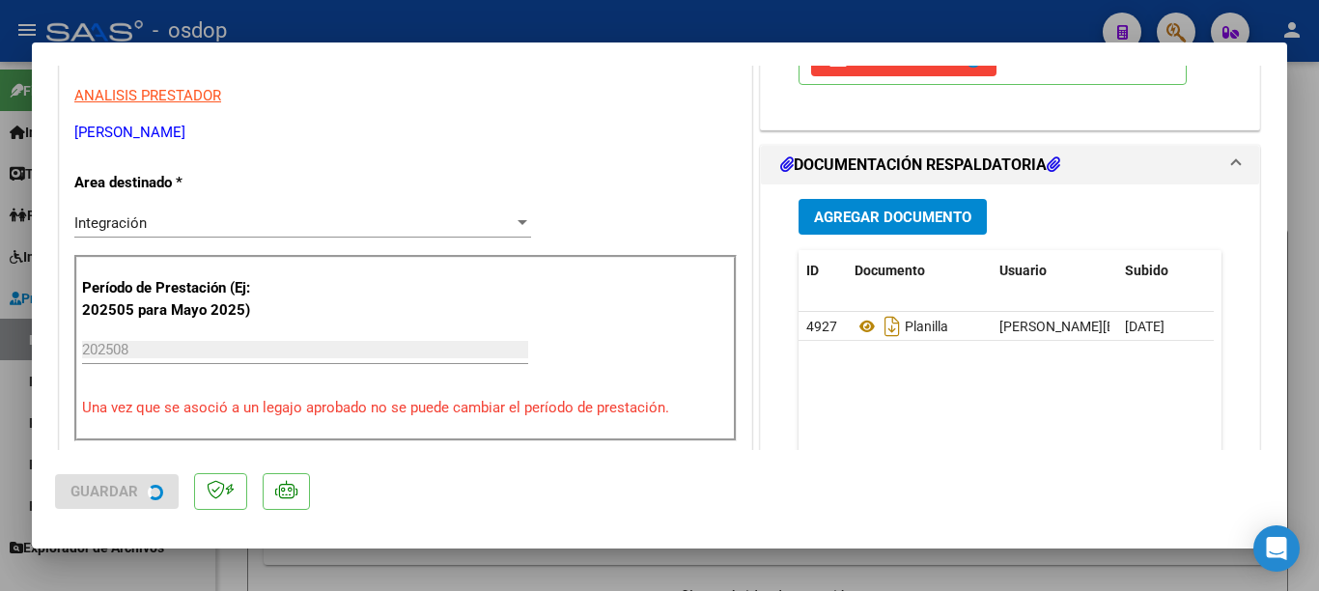
click at [0, 372] on div at bounding box center [659, 295] width 1319 height 591
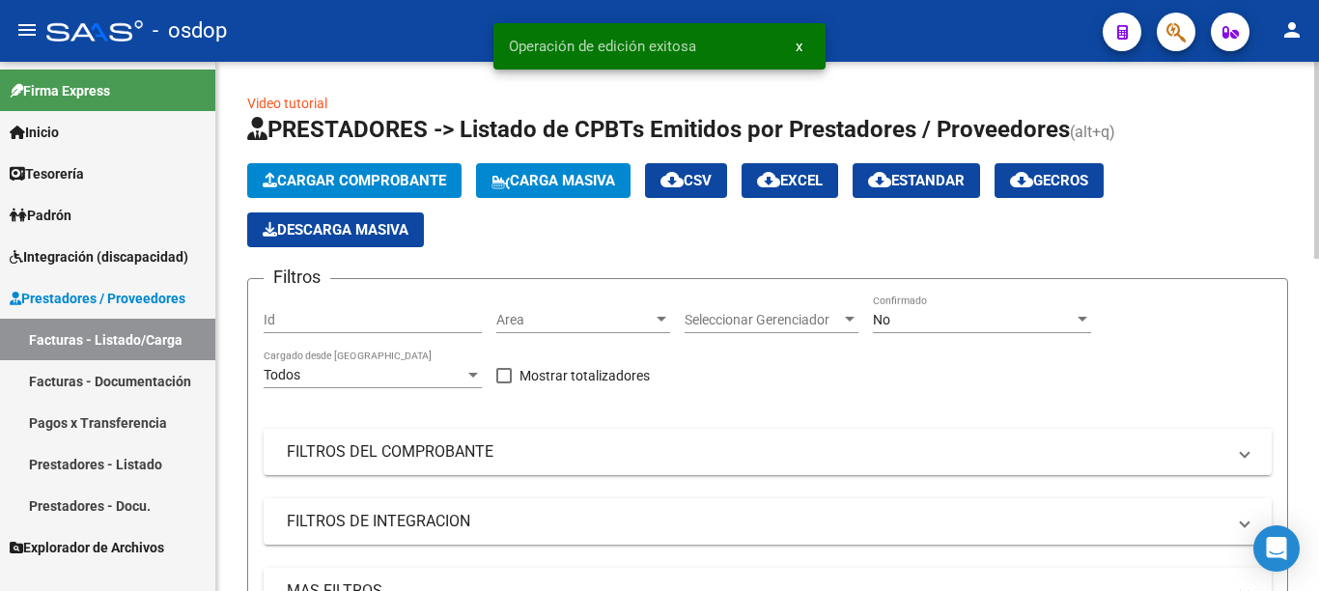
scroll to position [532, 0]
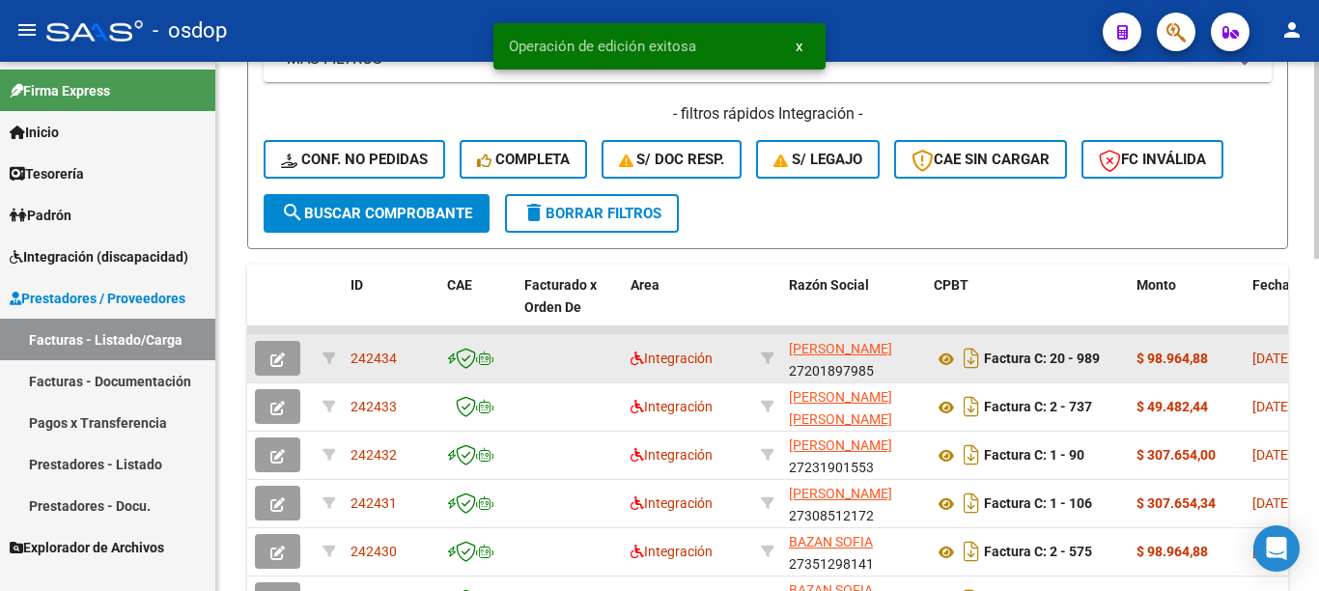
click at [394, 353] on span "242434" at bounding box center [374, 358] width 46 height 15
click at [366, 358] on span "242434" at bounding box center [374, 358] width 46 height 15
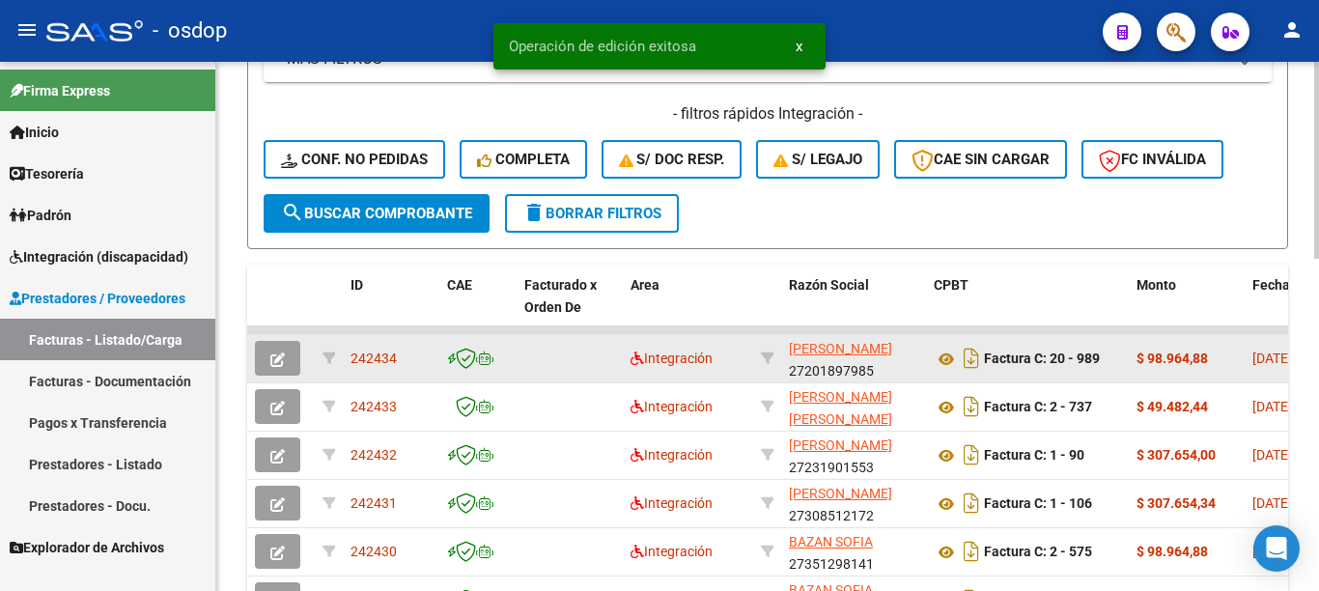
click at [366, 358] on span "242434" at bounding box center [374, 358] width 46 height 15
copy span "242434"
